Goal: Navigation & Orientation: Find specific page/section

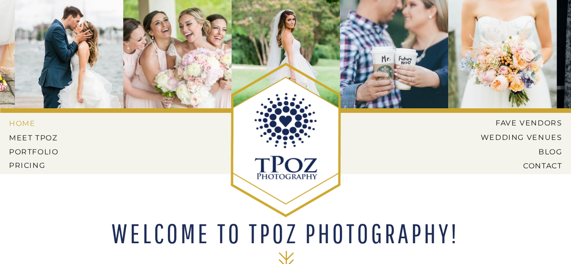
click at [28, 124] on nav "HOME" at bounding box center [29, 123] width 41 height 8
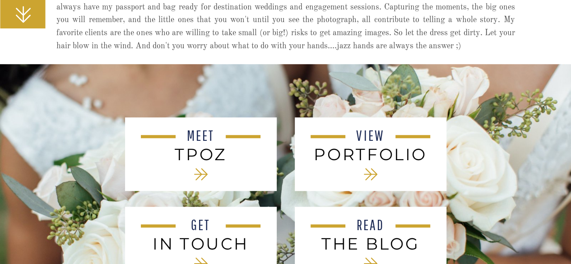
scroll to position [407, 0]
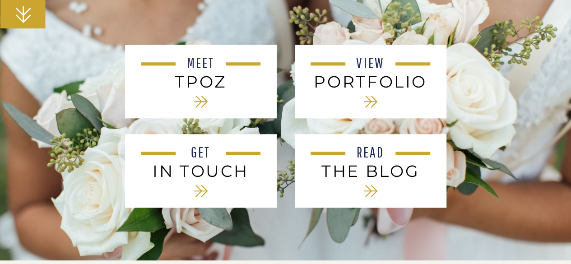
click at [383, 105] on div at bounding box center [371, 82] width 152 height 74
click at [371, 65] on nav "VIEW" at bounding box center [371, 64] width 41 height 17
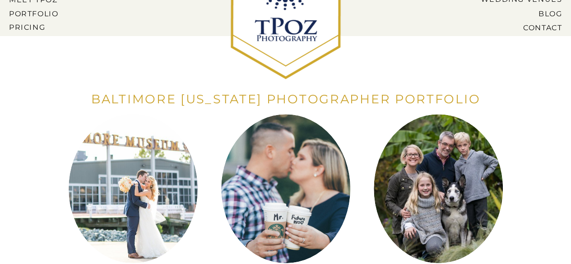
scroll to position [226, 0]
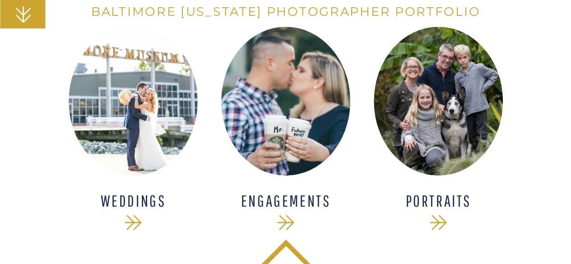
click at [137, 91] on div at bounding box center [133, 101] width 129 height 149
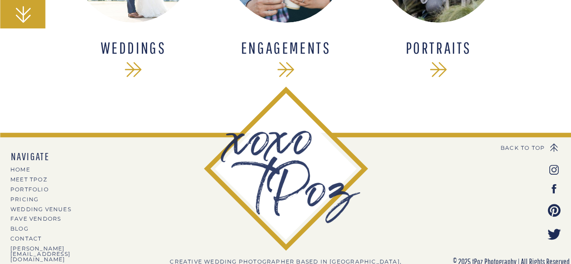
scroll to position [382, 0]
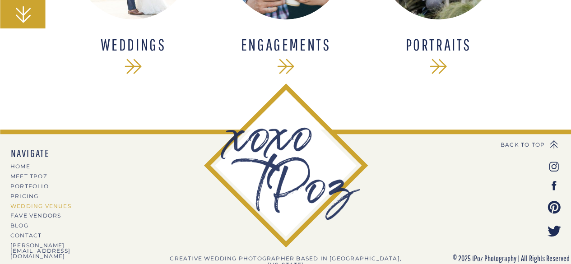
click at [39, 206] on nav "Wedding Venues" at bounding box center [49, 206] width 79 height 5
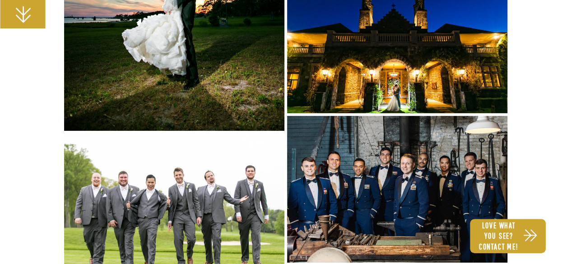
scroll to position [5014, 0]
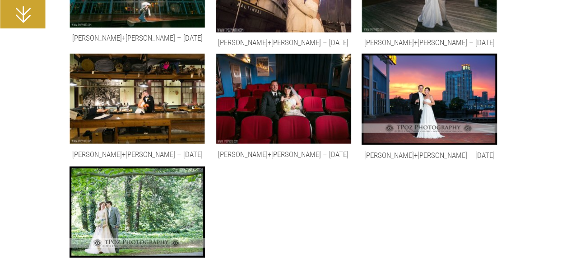
scroll to position [2936, 0]
